Goal: Transaction & Acquisition: Purchase product/service

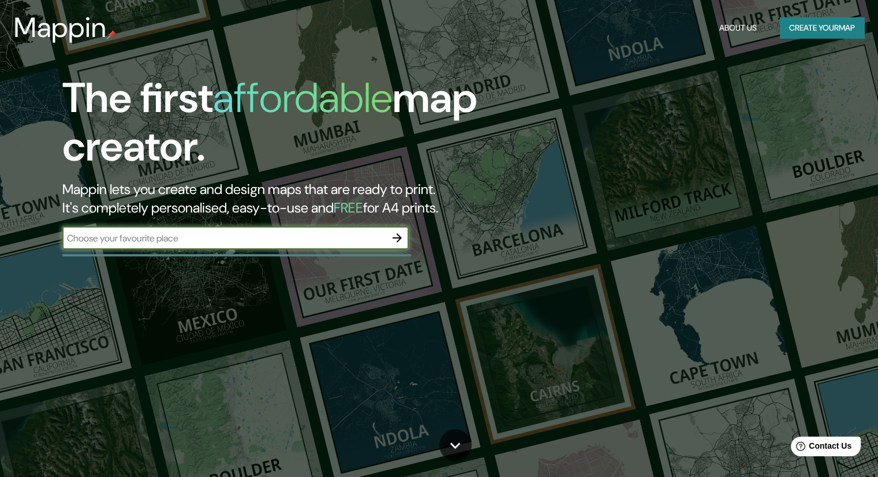
click at [224, 231] on input "text" at bounding box center [223, 237] width 323 height 13
type input "Los niche curico"
click at [399, 241] on icon "button" at bounding box center [397, 238] width 14 height 14
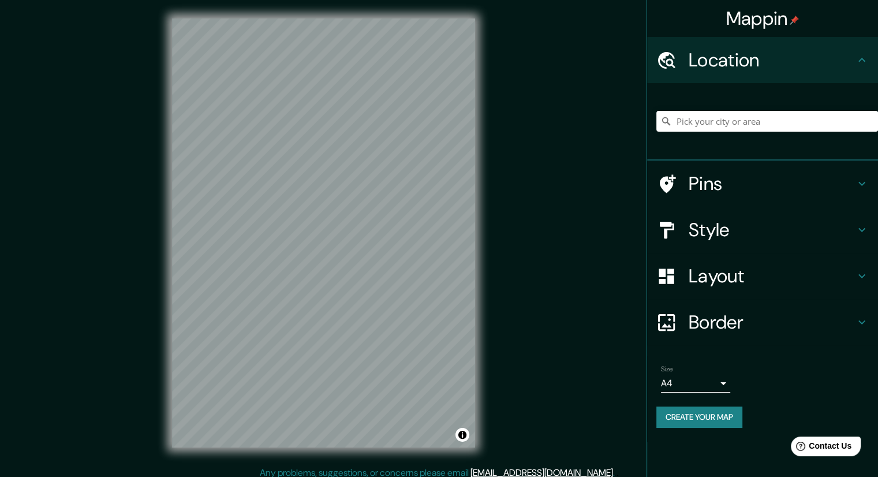
click at [684, 378] on body "Mappin Location Pins Style Layout Border Choose a border. Hint : you can make l…" at bounding box center [439, 238] width 878 height 477
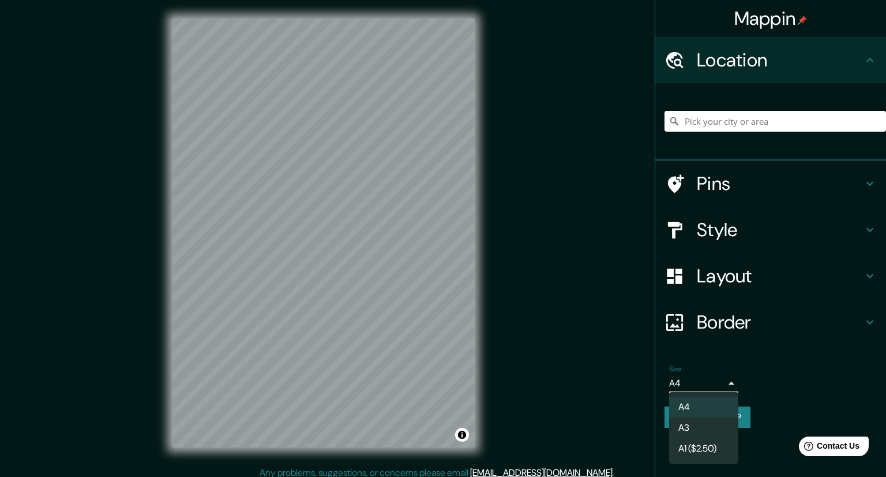
click at [696, 428] on li "A3" at bounding box center [703, 427] width 69 height 21
type input "a4"
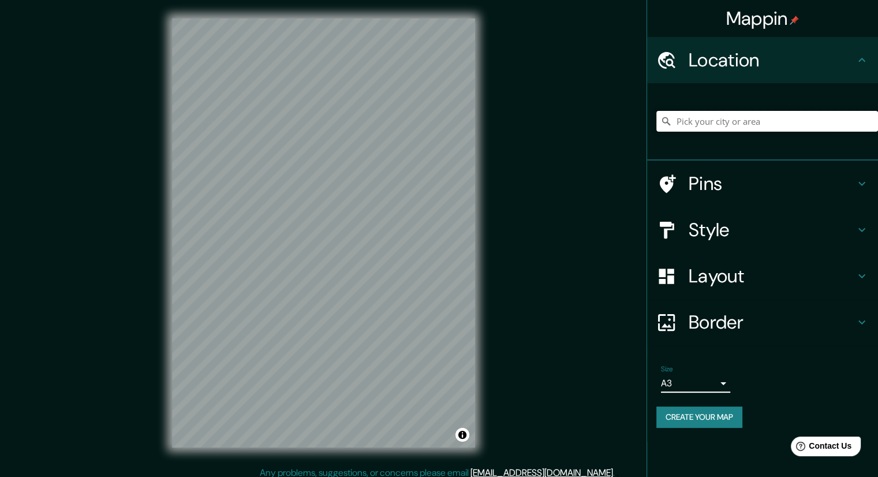
click at [743, 121] on input "Pick your city or area" at bounding box center [767, 121] width 222 height 21
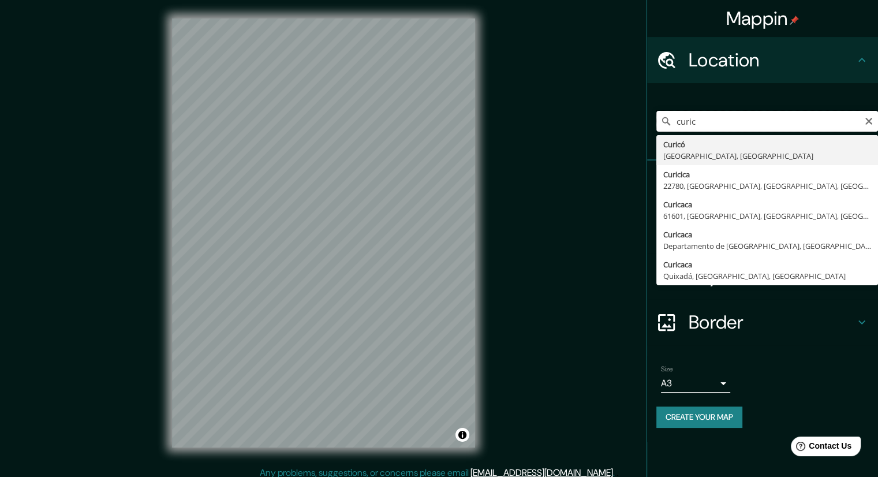
drag, startPoint x: 721, startPoint y: 120, endPoint x: 639, endPoint y: 125, distance: 82.1
click at [639, 125] on div "Mappin Location curic Curicó [GEOGRAPHIC_DATA], [GEOGRAPHIC_DATA] Curicica 2278…" at bounding box center [439, 242] width 878 height 484
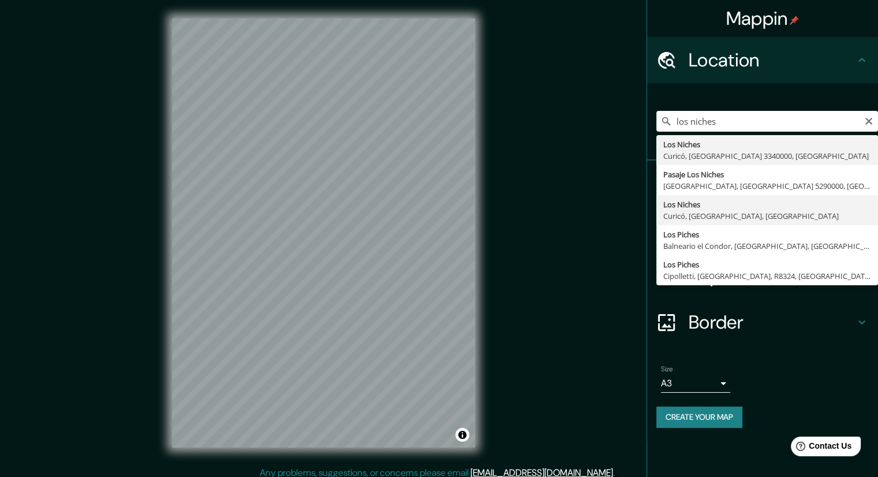
type input "Los Niches, Curicó, [GEOGRAPHIC_DATA], [GEOGRAPHIC_DATA]"
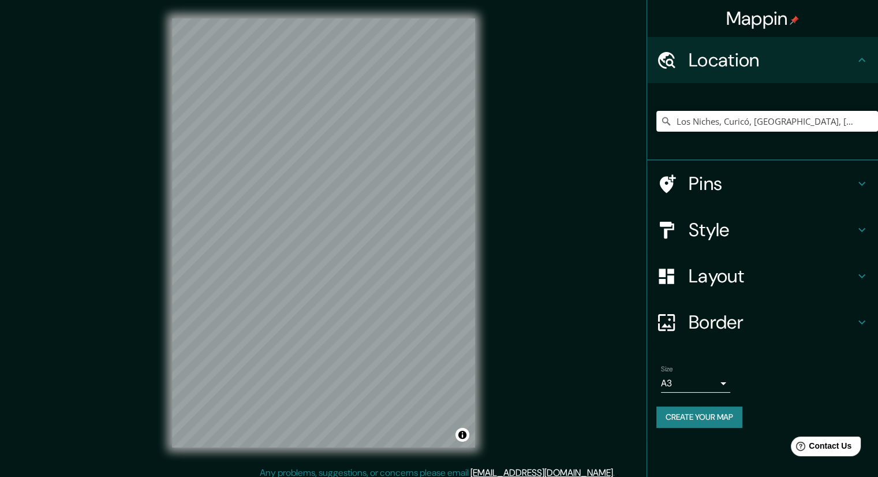
click at [781, 183] on h4 "Pins" at bounding box center [771, 183] width 166 height 23
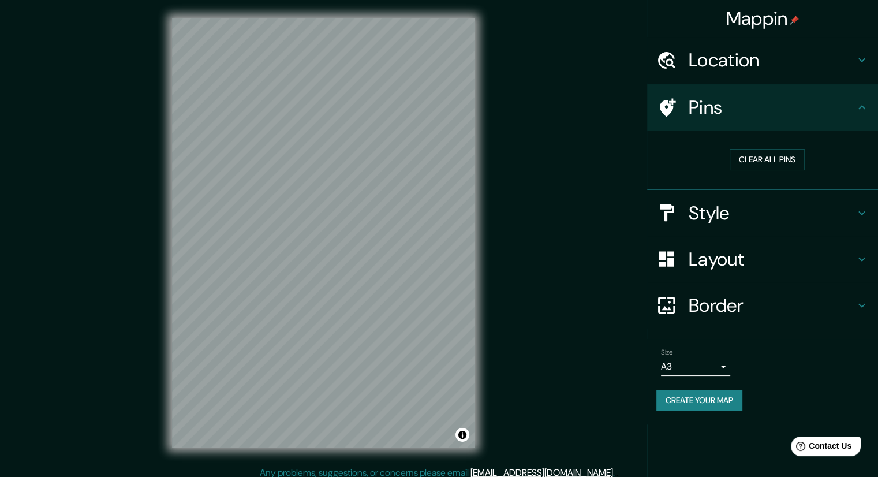
click at [857, 104] on icon at bounding box center [861, 107] width 14 height 14
click at [649, 104] on div "Pins" at bounding box center [762, 107] width 231 height 46
click at [667, 112] on icon at bounding box center [667, 107] width 16 height 18
click at [732, 248] on h4 "Layout" at bounding box center [771, 259] width 166 height 23
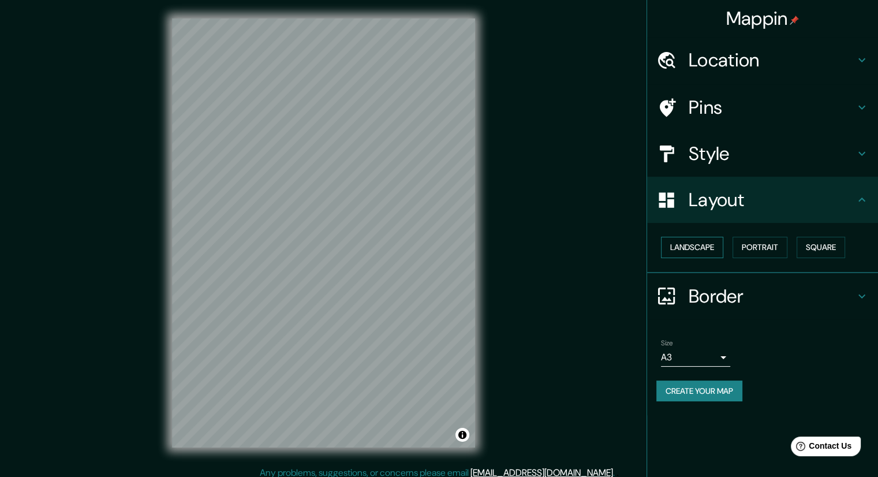
click at [709, 242] on button "Landscape" at bounding box center [692, 247] width 62 height 21
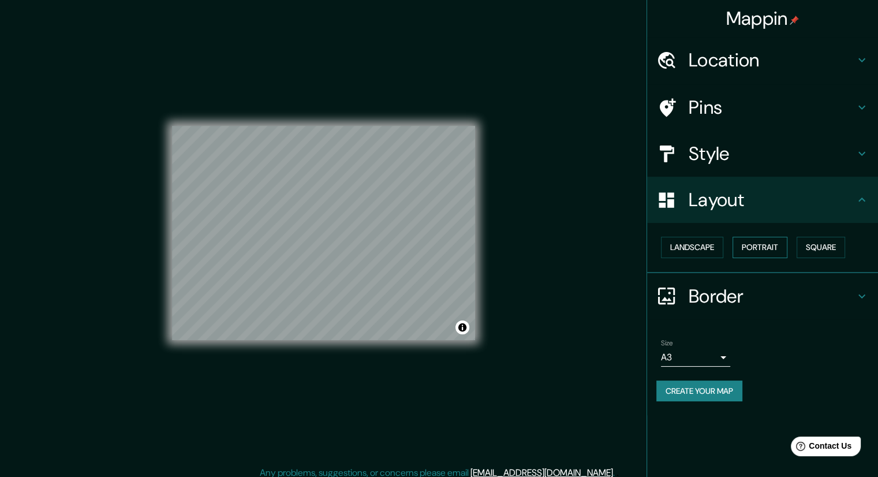
click at [780, 253] on button "Portrait" at bounding box center [759, 247] width 55 height 21
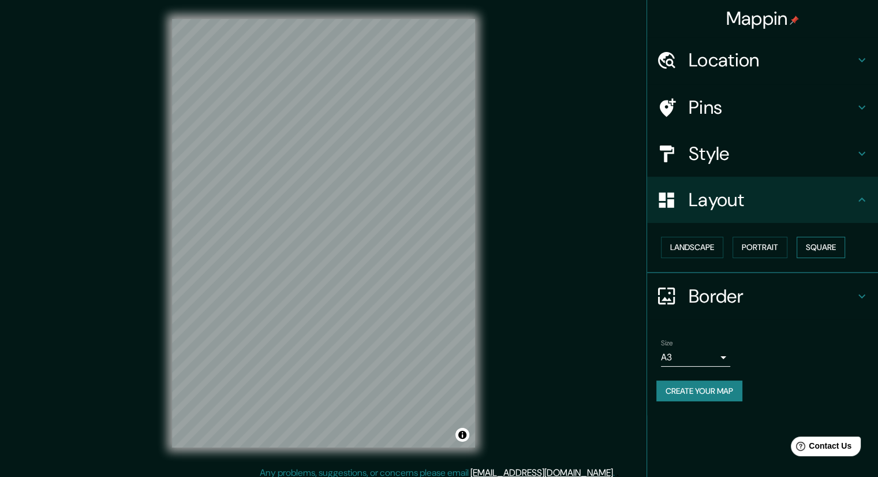
click at [819, 253] on button "Square" at bounding box center [820, 247] width 48 height 21
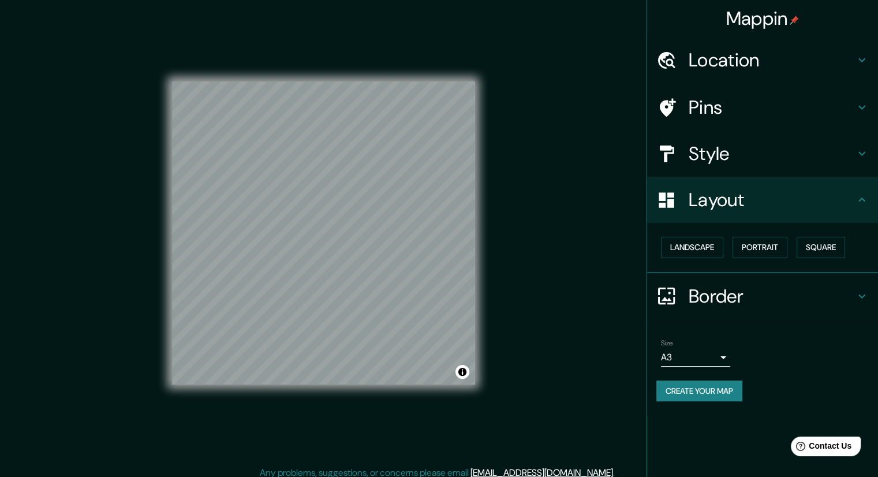
click at [658, 253] on div "Landscape [GEOGRAPHIC_DATA]" at bounding box center [767, 247] width 222 height 31
click at [685, 244] on button "Landscape" at bounding box center [692, 247] width 62 height 21
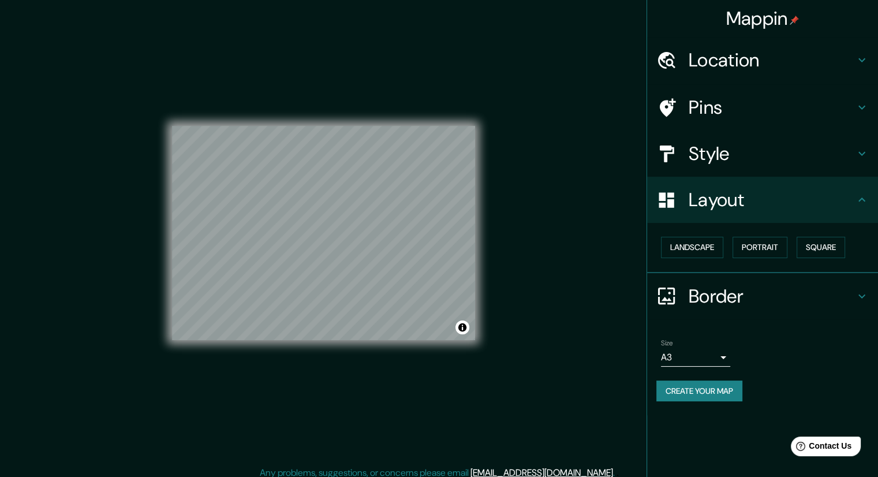
click at [715, 298] on h4 "Border" at bounding box center [771, 295] width 166 height 23
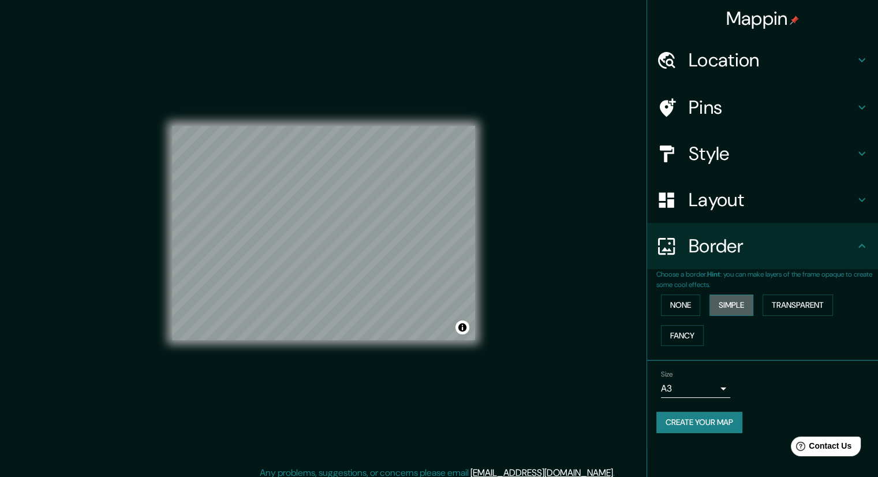
click at [743, 305] on button "Simple" at bounding box center [731, 304] width 44 height 21
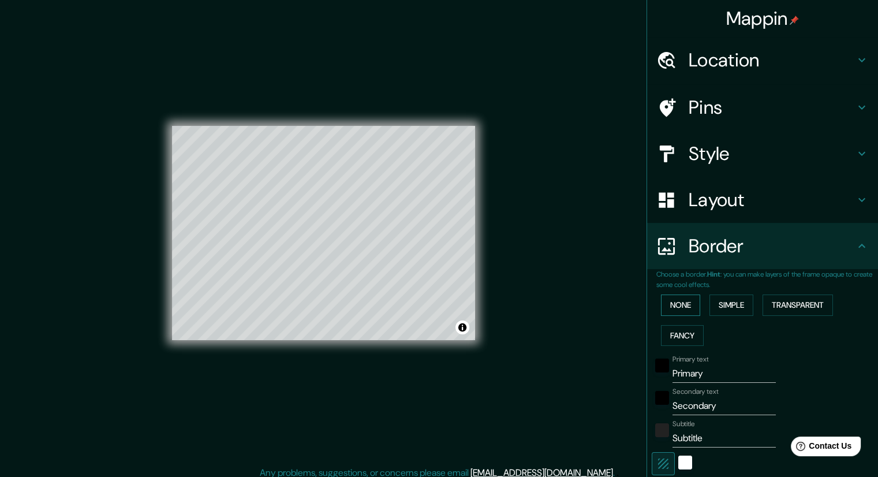
click at [690, 297] on button "None" at bounding box center [680, 304] width 39 height 21
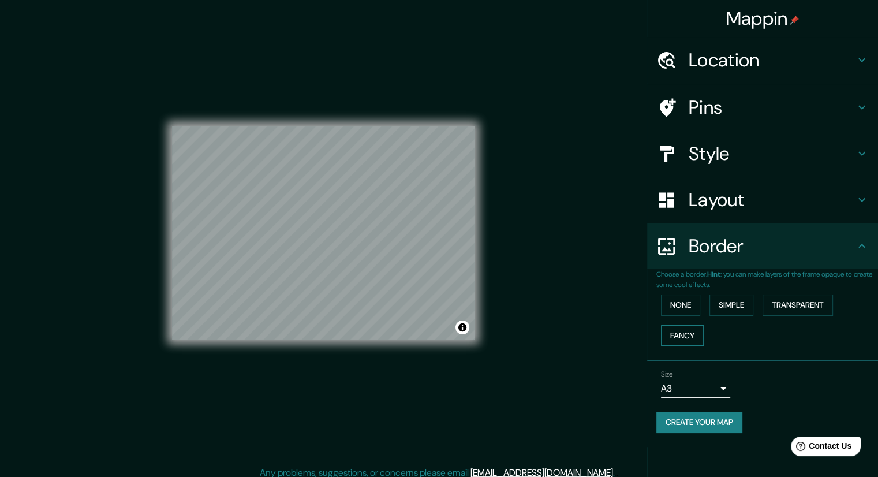
click at [689, 334] on button "Fancy" at bounding box center [682, 335] width 43 height 21
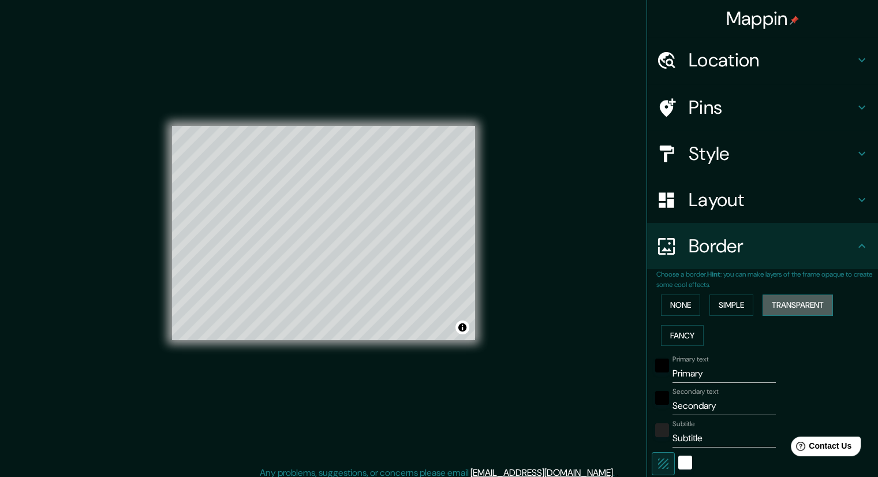
click at [808, 302] on button "Transparent" at bounding box center [797, 304] width 70 height 21
click at [666, 299] on button "None" at bounding box center [680, 304] width 39 height 21
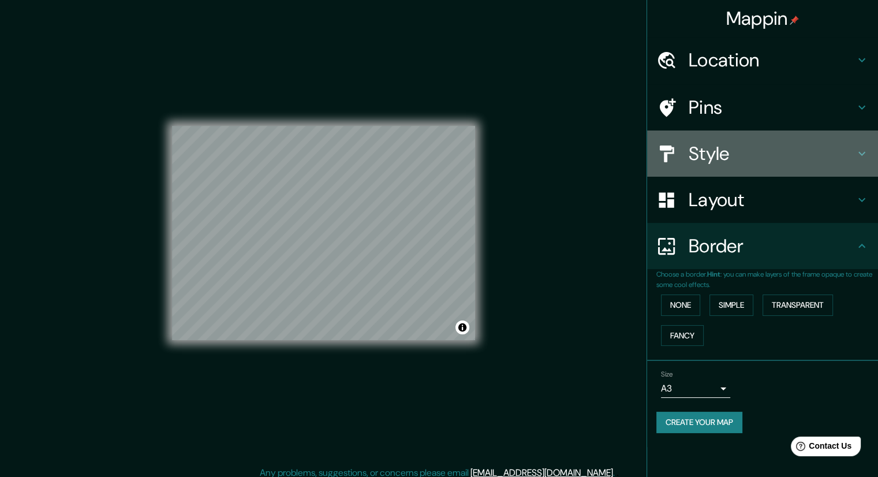
click at [748, 156] on h4 "Style" at bounding box center [771, 153] width 166 height 23
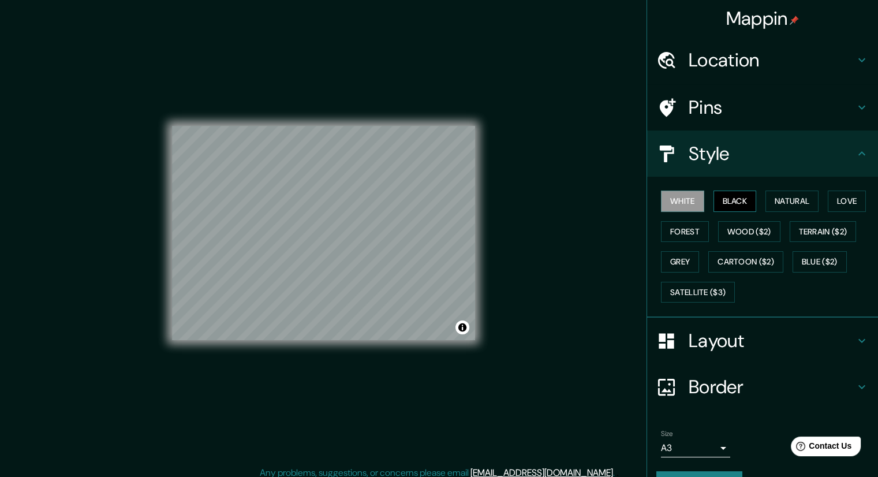
click at [721, 204] on button "Black" at bounding box center [734, 200] width 43 height 21
click at [677, 237] on button "Forest" at bounding box center [685, 231] width 48 height 21
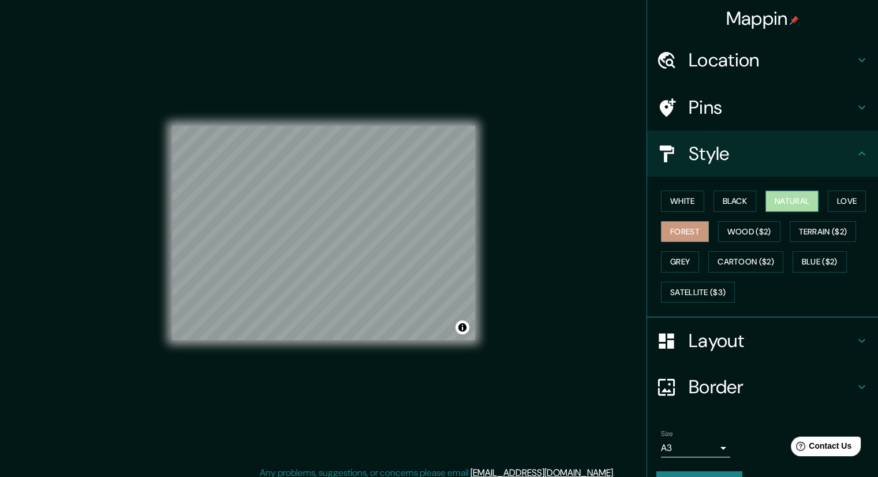
click at [779, 190] on button "Natural" at bounding box center [791, 200] width 53 height 21
click at [833, 208] on button "Love" at bounding box center [846, 200] width 38 height 21
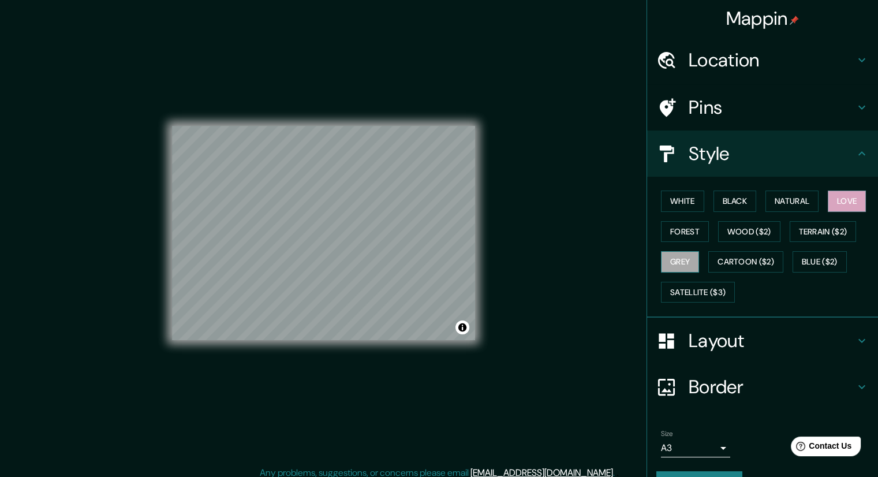
click at [676, 256] on button "Grey" at bounding box center [680, 261] width 38 height 21
click at [728, 267] on button "Cartoon ($2)" at bounding box center [745, 261] width 75 height 21
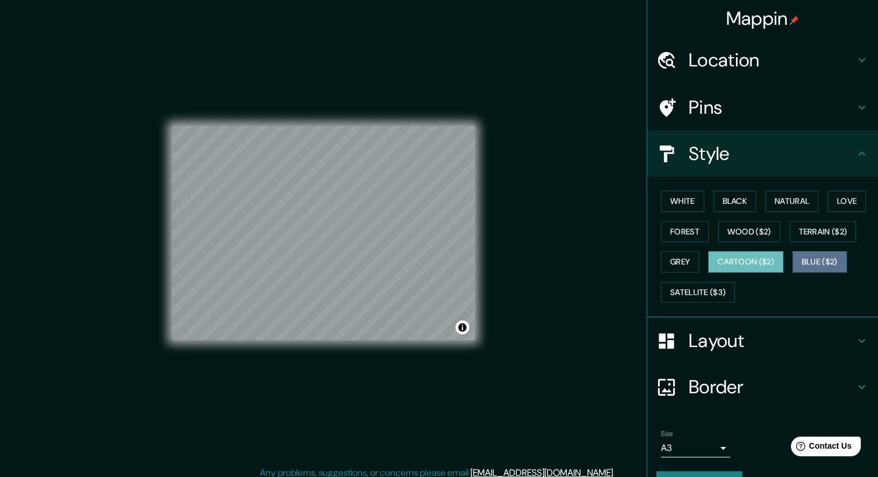
click at [821, 263] on button "Blue ($2)" at bounding box center [819, 261] width 54 height 21
click at [752, 263] on button "Cartoon ($2)" at bounding box center [745, 261] width 75 height 21
click at [312, 364] on div "© Mapbox © OpenStreetMap Improve this map" at bounding box center [323, 232] width 303 height 429
